Goal: Obtain resource: Obtain resource

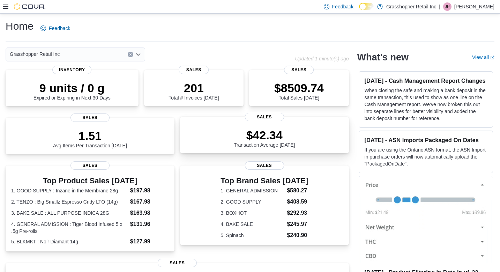
click at [289, 141] on div "$42.34 Transaction Average Today" at bounding box center [264, 138] width 61 height 20
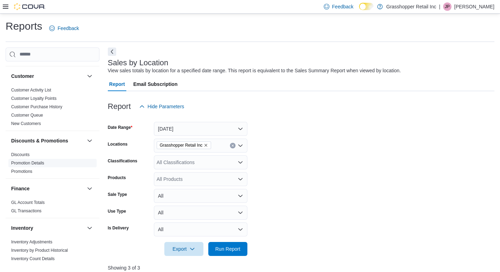
scroll to position [95, 0]
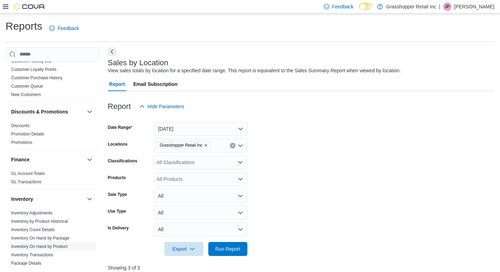
click at [27, 244] on link "Inventory On Hand by Product" at bounding box center [39, 246] width 56 height 5
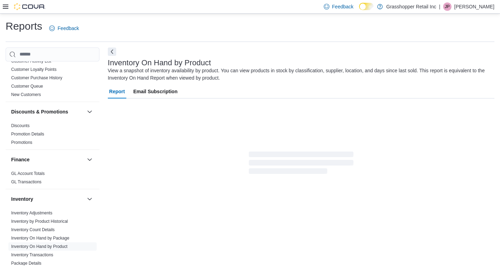
scroll to position [9, 0]
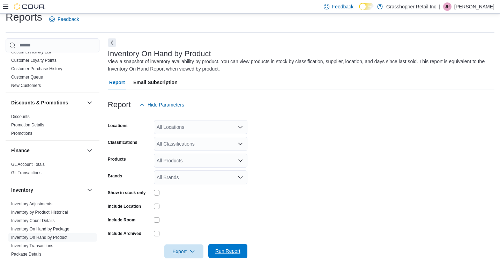
click at [228, 251] on span "Run Report" at bounding box center [227, 251] width 25 height 7
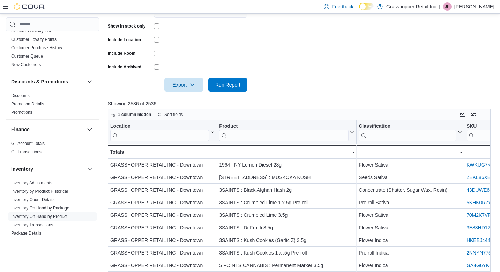
scroll to position [186, 0]
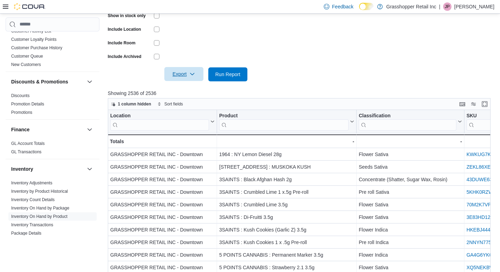
click at [185, 76] on span "Export" at bounding box center [184, 74] width 31 height 14
click at [196, 90] on span "Export to Excel" at bounding box center [184, 88] width 31 height 6
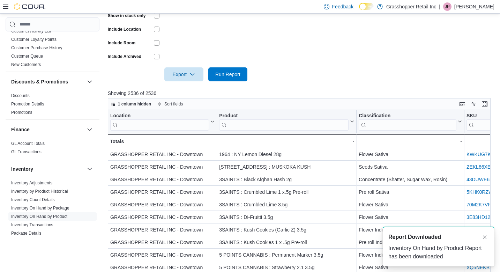
scroll to position [0, 0]
